Goal: Task Accomplishment & Management: Manage account settings

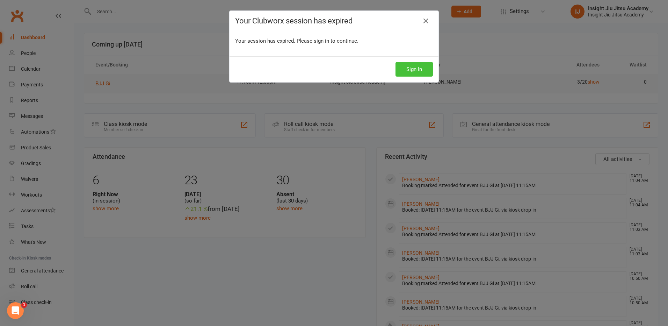
click at [412, 65] on button "Sign In" at bounding box center [414, 69] width 37 height 15
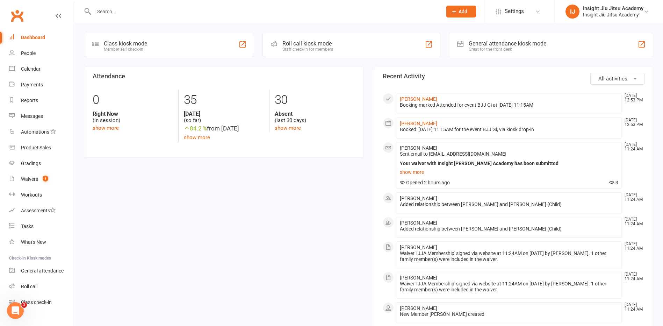
click at [115, 15] on input "text" at bounding box center [264, 12] width 345 height 10
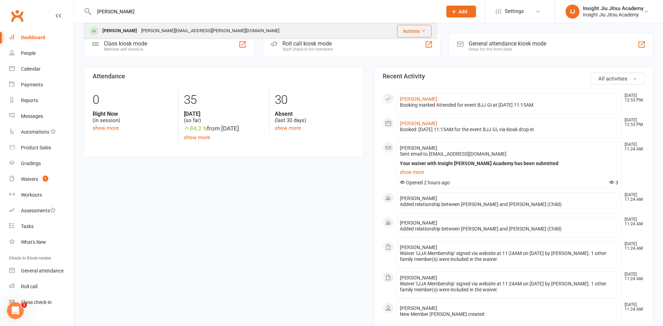
type input "[PERSON_NAME]"
click at [121, 28] on div "[PERSON_NAME]" at bounding box center [119, 31] width 39 height 10
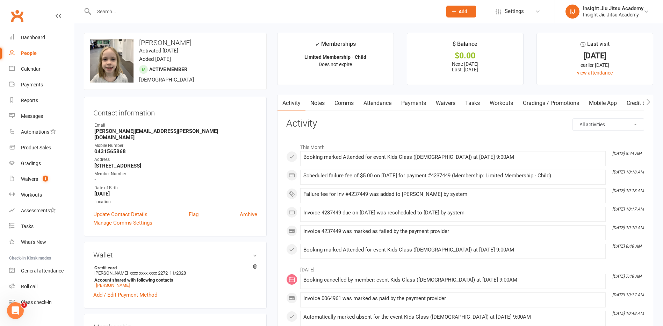
click at [420, 100] on link "Payments" at bounding box center [413, 103] width 35 height 16
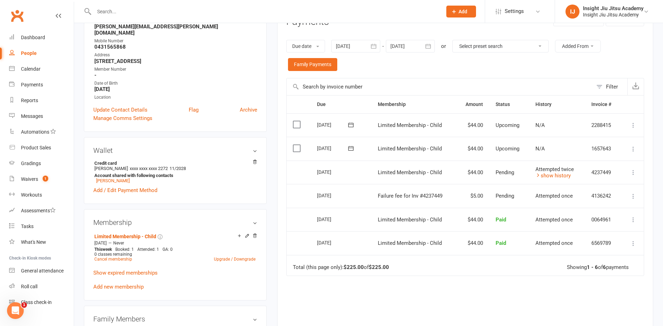
scroll to position [105, 0]
click at [536, 177] on icon at bounding box center [537, 174] width 5 height 5
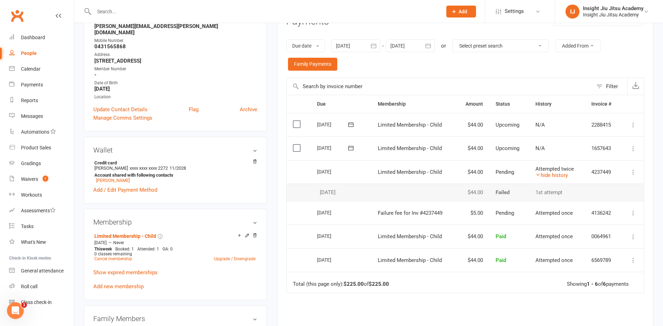
click at [632, 149] on icon at bounding box center [633, 148] width 7 height 7
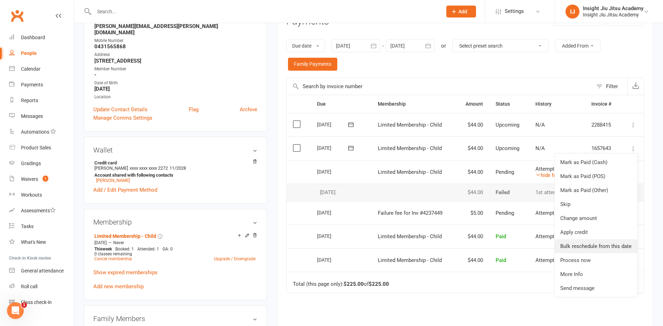
click at [608, 247] on link "Bulk reschedule from this date" at bounding box center [596, 246] width 82 height 14
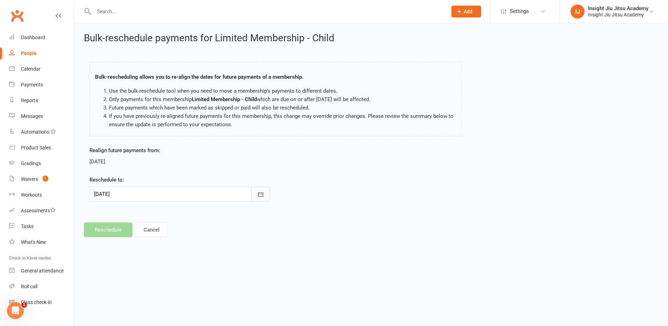
click at [257, 195] on button "button" at bounding box center [260, 194] width 19 height 15
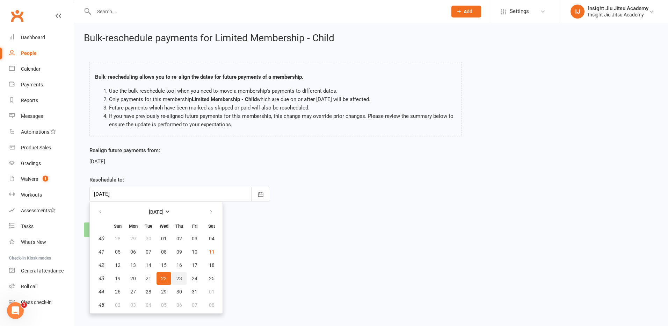
click at [181, 279] on span "23" at bounding box center [180, 278] width 6 height 6
type input "[DATE]"
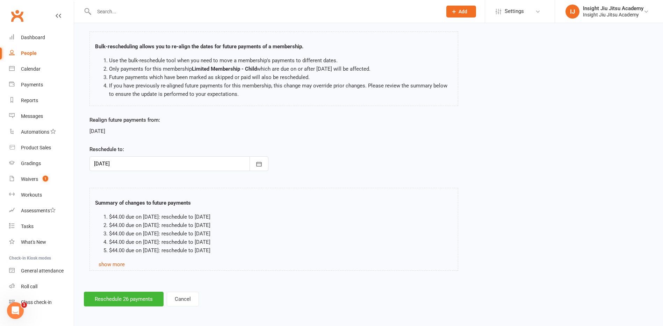
scroll to position [31, 0]
click at [121, 298] on button "Reschedule 26 payments" at bounding box center [124, 298] width 80 height 15
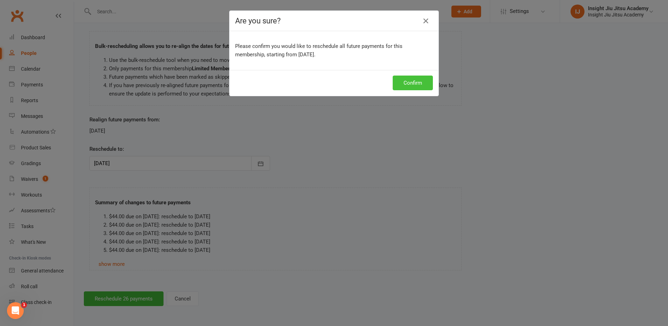
click at [395, 85] on button "Confirm" at bounding box center [413, 82] width 40 height 15
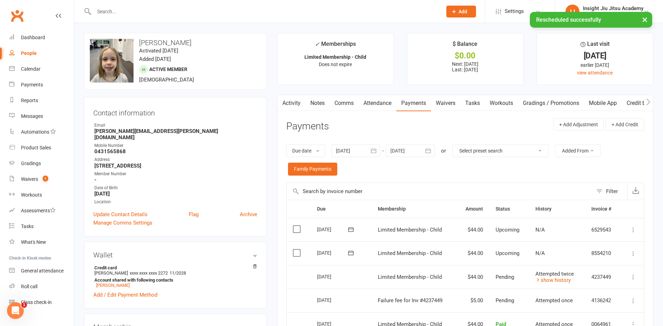
scroll to position [35, 0]
